Goal: Information Seeking & Learning: Learn about a topic

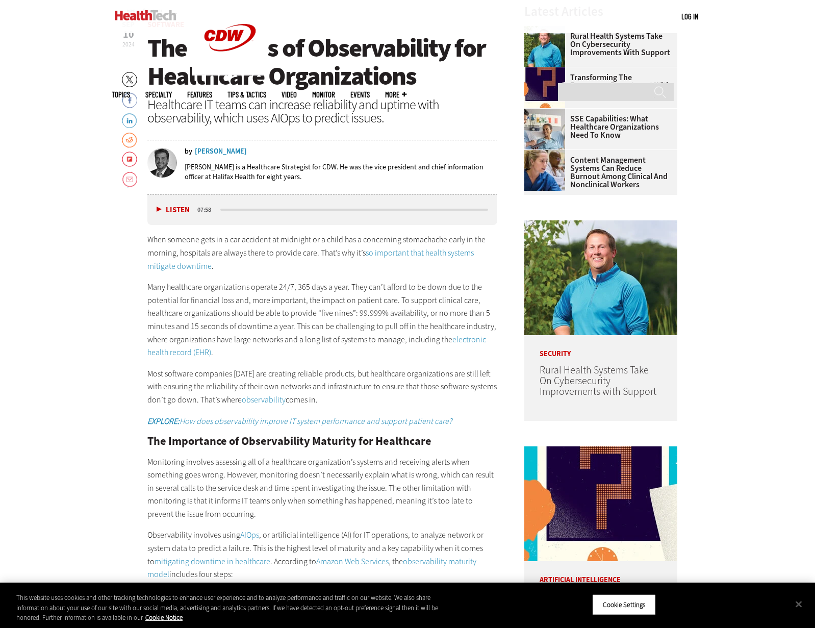
scroll to position [408, 0]
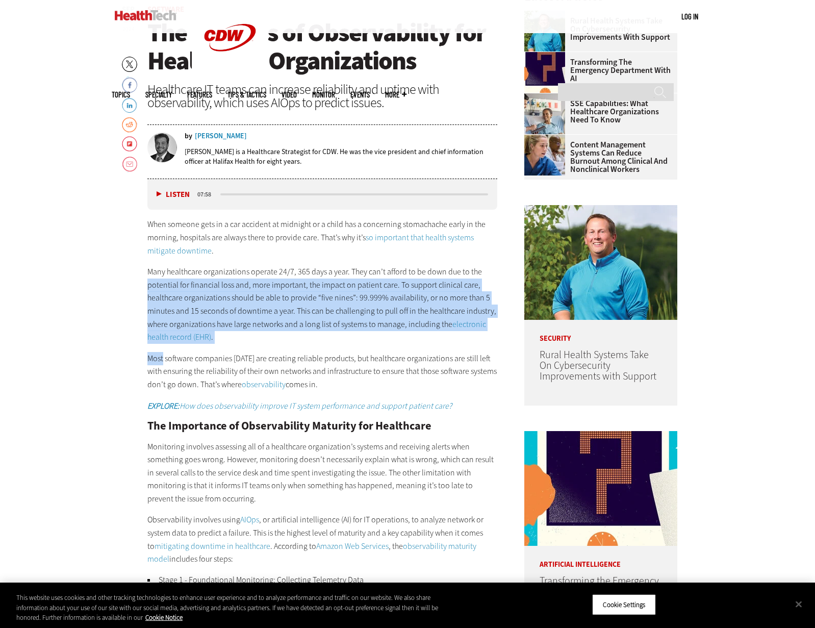
drag, startPoint x: 121, startPoint y: 279, endPoint x: 112, endPoint y: 357, distance: 79.1
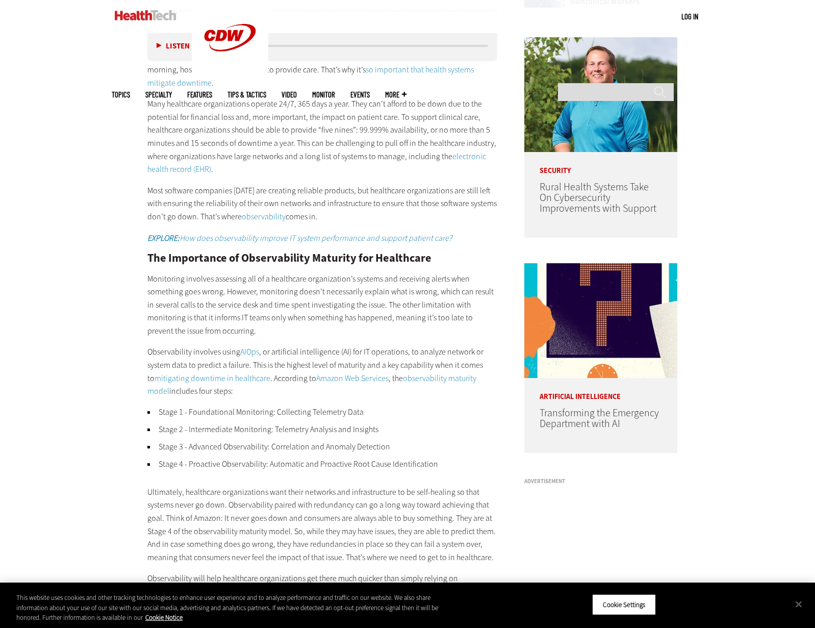
scroll to position [578, 0]
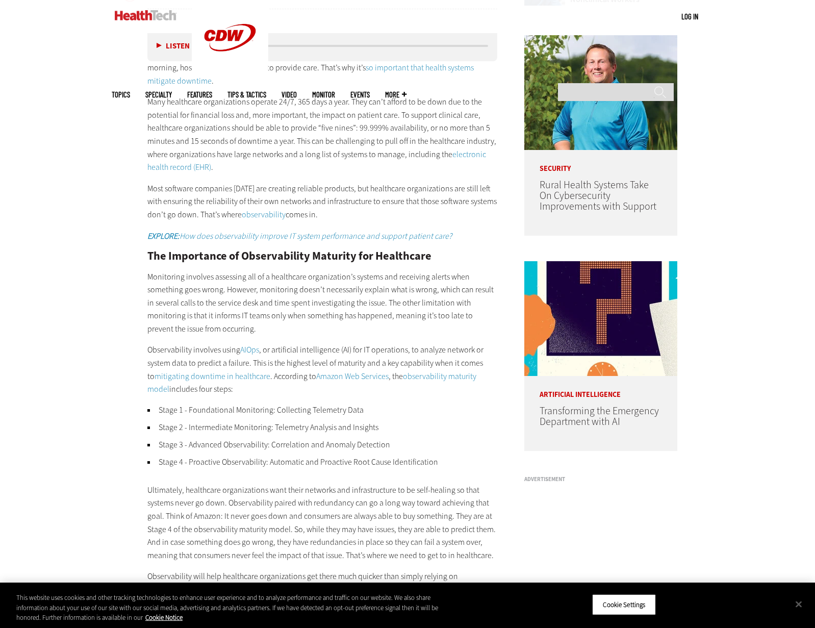
click at [158, 278] on p "Monitoring involves assessing all of a healthcare organization’s systems and re…" at bounding box center [322, 302] width 350 height 65
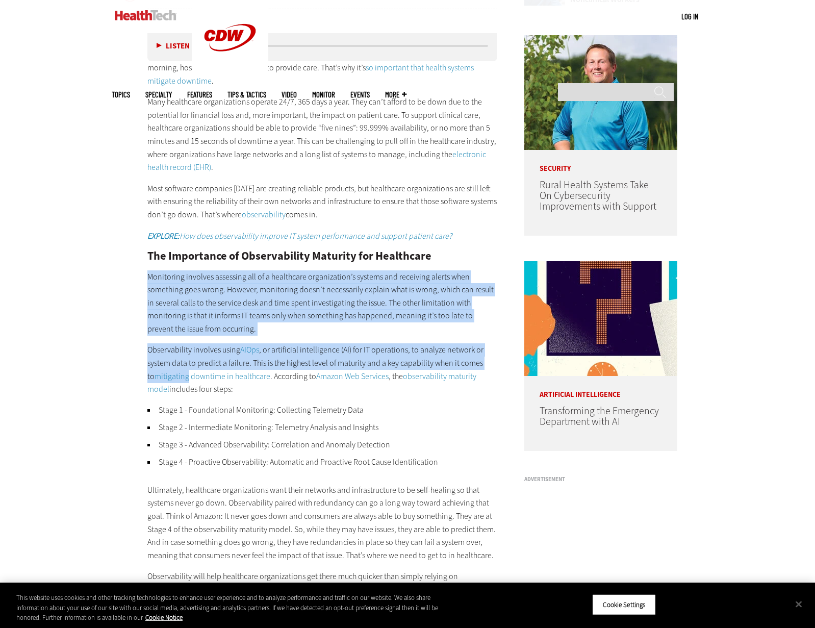
drag, startPoint x: 158, startPoint y: 278, endPoint x: 160, endPoint y: 379, distance: 101.0
click at [160, 379] on div "When someone gets in a car accident at midnight or a child has a concerning sto…" at bounding box center [322, 332] width 350 height 569
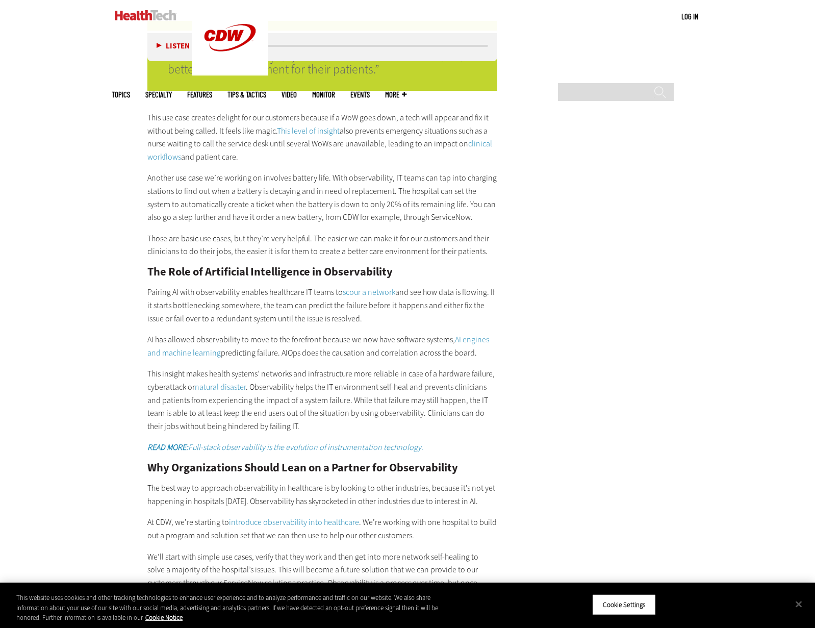
scroll to position [1734, 0]
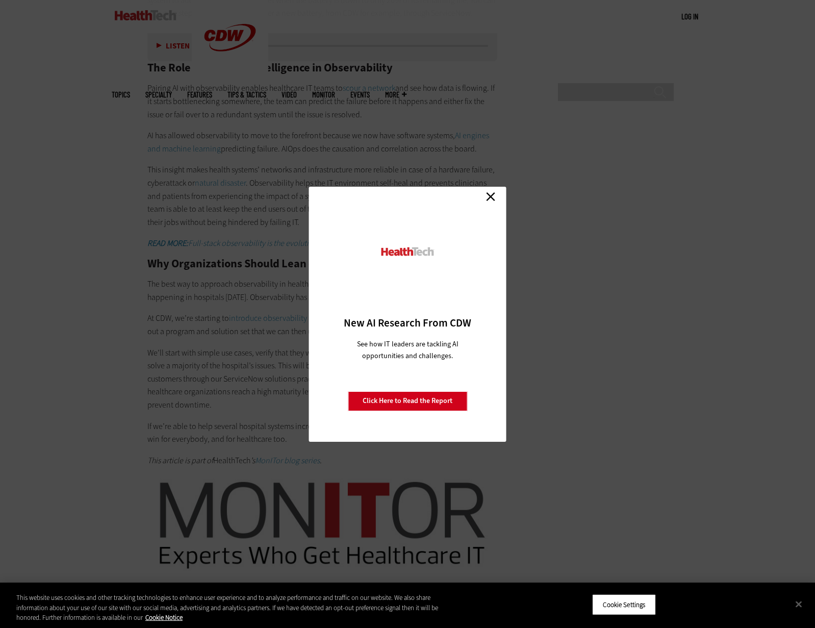
click at [497, 201] on link "Close" at bounding box center [490, 196] width 15 height 15
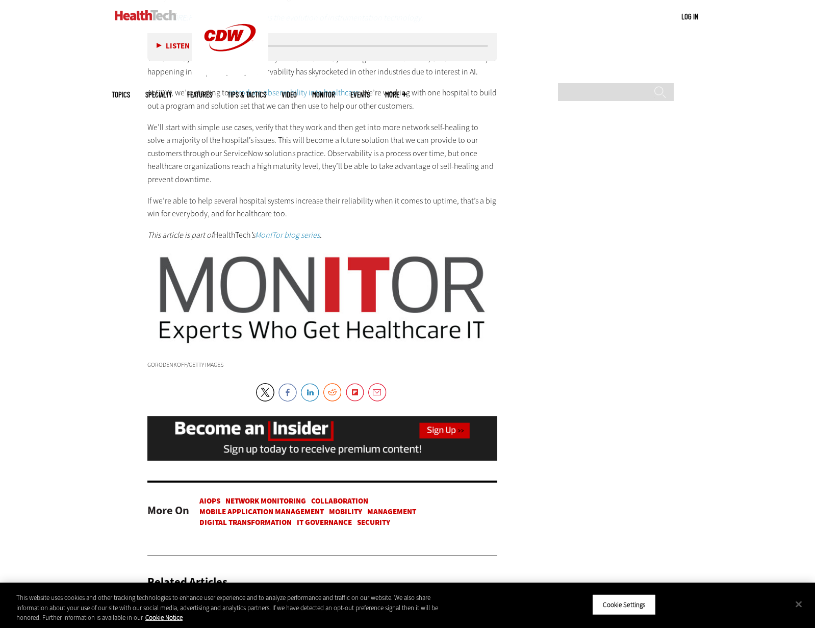
scroll to position [1972, 0]
